Goal: Task Accomplishment & Management: Complete application form

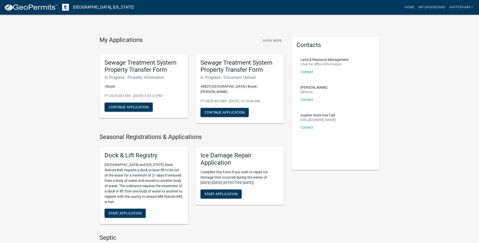
scroll to position [177, 0]
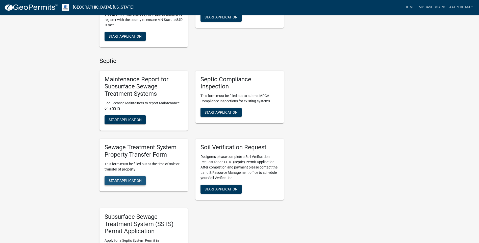
click at [139, 180] on span "Start Application" at bounding box center [125, 180] width 33 height 4
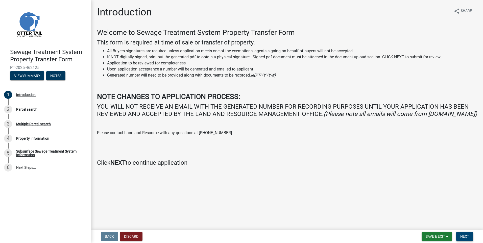
click at [471, 235] on button "Next" at bounding box center [464, 236] width 17 height 9
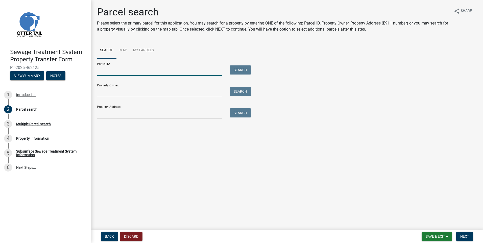
click at [133, 74] on input "Parcel ID:" at bounding box center [159, 70] width 125 height 10
type input "02000010001002"
click at [243, 66] on button "Search" at bounding box center [240, 69] width 21 height 9
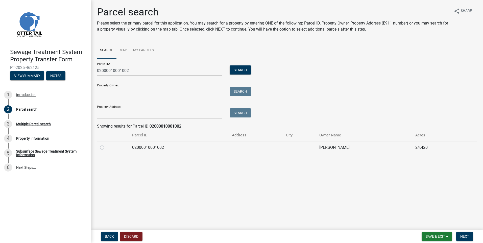
click at [106, 144] on label at bounding box center [106, 144] width 0 height 0
click at [106, 148] on input "radio" at bounding box center [107, 145] width 3 height 3
radio input "true"
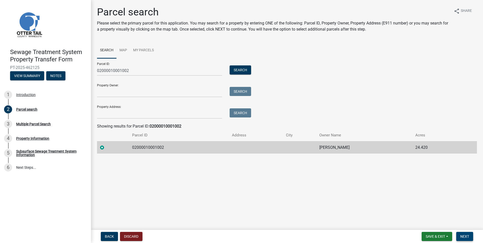
click at [469, 237] on span "Next" at bounding box center [464, 236] width 9 height 4
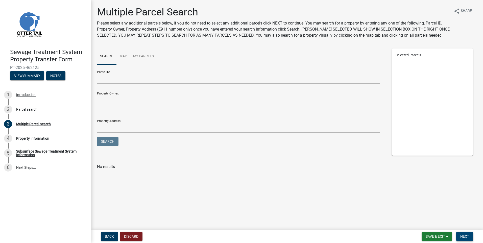
click at [465, 233] on button "Next" at bounding box center [464, 236] width 17 height 9
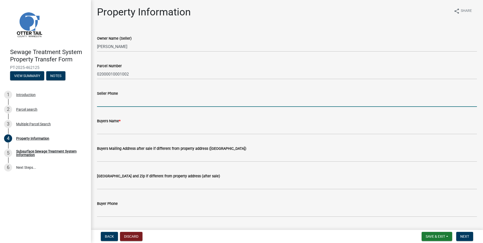
click at [108, 104] on input "Seller Phone" at bounding box center [287, 101] width 380 height 10
type input "[PHONE_NUMBER]"
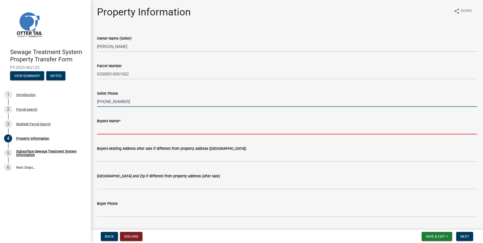
click at [105, 131] on input "Buyers Name *" at bounding box center [287, 129] width 380 height 10
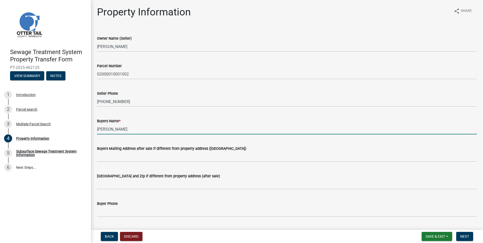
type input "[PERSON_NAME]"
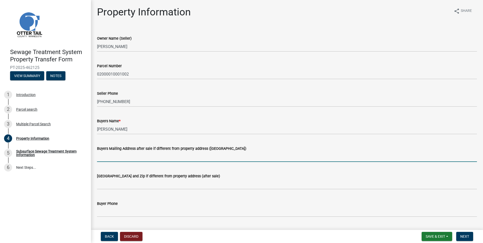
click at [105, 158] on input "Buyers Mailing Address after sale if different from property address ([GEOGRAPH…" at bounding box center [287, 157] width 380 height 10
type input "[STREET_ADDRESS]"
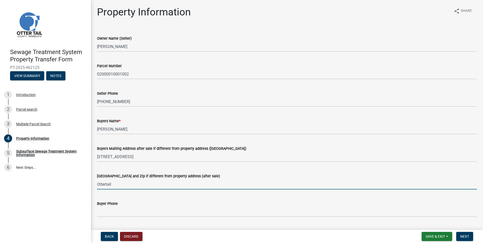
type input "Ottertail, [GEOGRAPHIC_DATA] 56571"
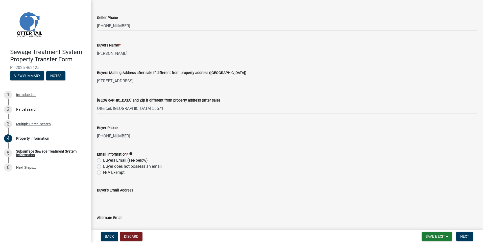
scroll to position [101, 0]
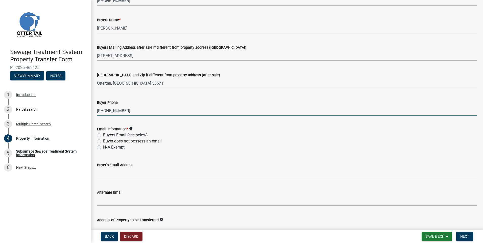
type input "[PHONE_NUMBER]"
click at [103, 136] on label "Buyers Email (see below)" at bounding box center [125, 135] width 45 height 6
click at [103, 135] on input "Buyers Email (see below)" at bounding box center [104, 133] width 3 height 3
radio input "true"
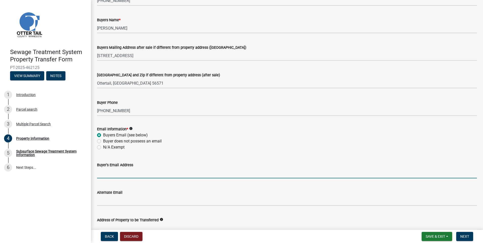
click at [104, 176] on input "Buyer's Email Address" at bounding box center [287, 173] width 380 height 10
type input "[PERSON_NAME][EMAIL_ADDRESS][PERSON_NAME][DOMAIN_NAME]"
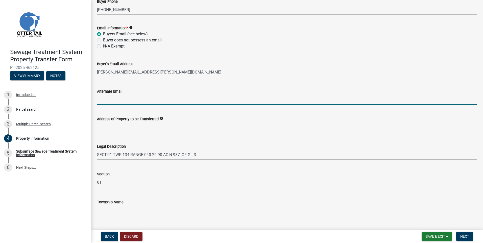
scroll to position [213, 0]
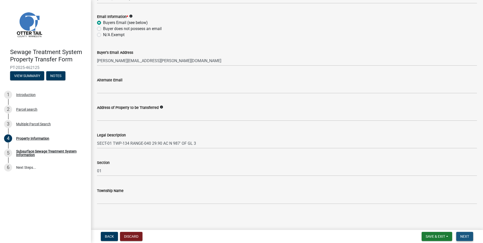
click at [460, 235] on button "Next" at bounding box center [464, 236] width 17 height 9
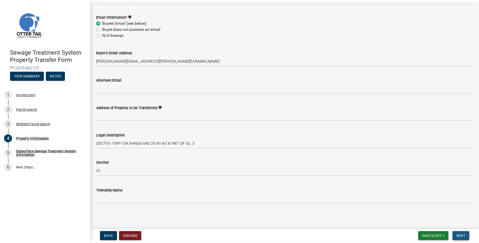
scroll to position [0, 0]
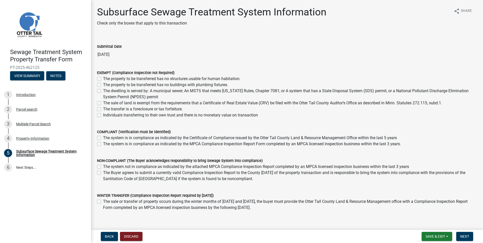
click at [103, 84] on label "The property to be transferred has no buildings with plumbing fixtures." at bounding box center [165, 85] width 125 height 6
click at [103, 84] on input "The property to be transferred has no buildings with plumbing fixtures." at bounding box center [104, 83] width 3 height 3
checkbox input "true"
checkbox input "false"
checkbox input "true"
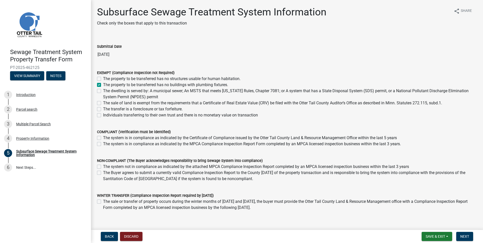
checkbox input "false"
click at [467, 237] on span "Next" at bounding box center [464, 236] width 9 height 4
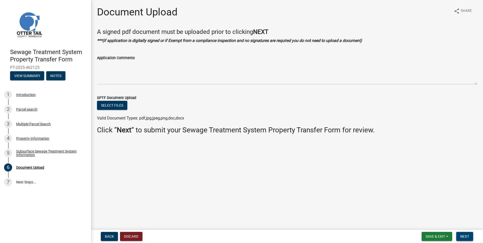
click at [468, 235] on span "Next" at bounding box center [464, 236] width 9 height 4
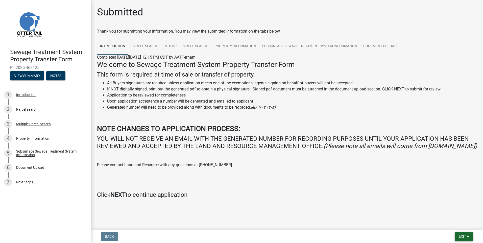
click at [470, 236] on button "Exit" at bounding box center [464, 236] width 18 height 9
click at [444, 223] on button "Save & Exit" at bounding box center [453, 223] width 40 height 12
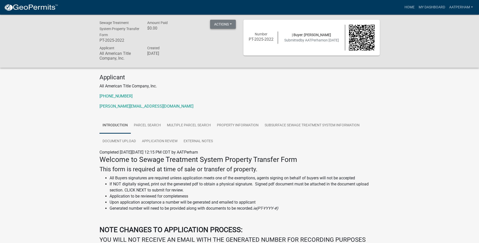
click at [230, 23] on button "Actions" at bounding box center [223, 24] width 26 height 9
click at [231, 40] on link "Printer Friendly" at bounding box center [230, 37] width 40 height 12
